Goal: Information Seeking & Learning: Learn about a topic

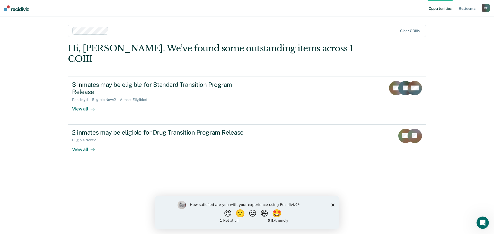
click at [337, 204] on div "How satisfied are you with your experience using Recidiviz? 😠 🙁 😑 😄 🤩 1 - Not a…" at bounding box center [247, 212] width 184 height 33
drag, startPoint x: 333, startPoint y: 205, endPoint x: 493, endPoint y: 400, distance: 252.0
click at [333, 205] on icon "Close survey" at bounding box center [332, 204] width 3 height 3
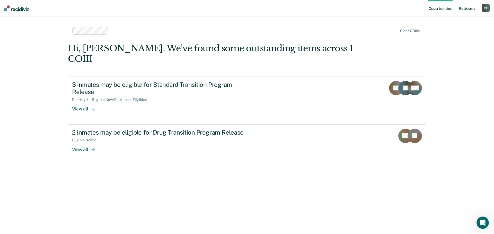
click at [468, 7] on link "Resident s" at bounding box center [466, 8] width 19 height 16
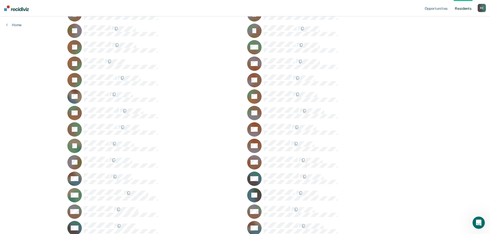
scroll to position [634, 0]
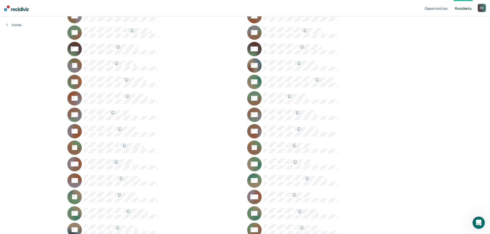
scroll to position [172, 0]
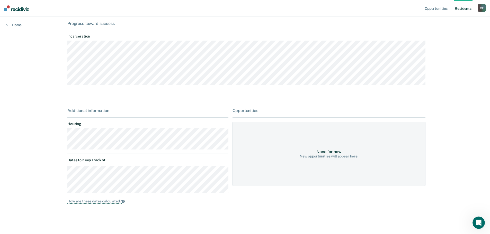
scroll to position [29, 0]
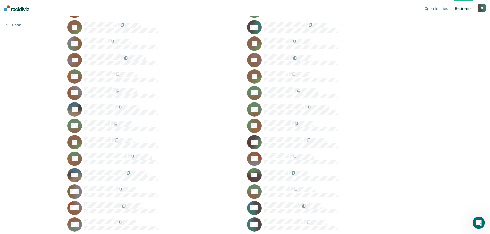
scroll to position [1020, 0]
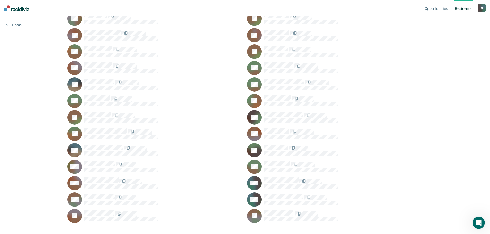
scroll to position [1046, 0]
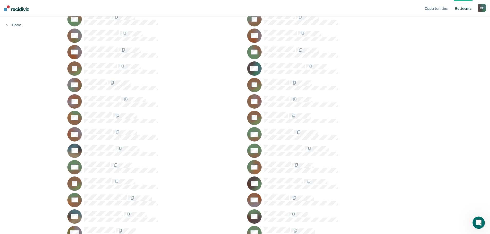
scroll to position [943, 0]
